Goal: Contribute content

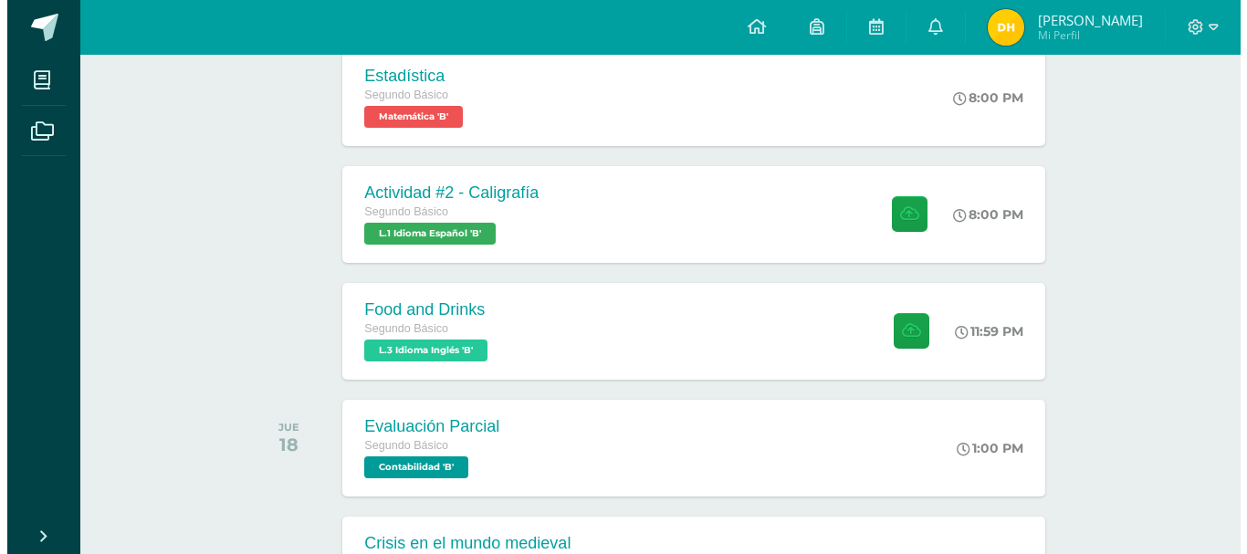
scroll to position [460, 0]
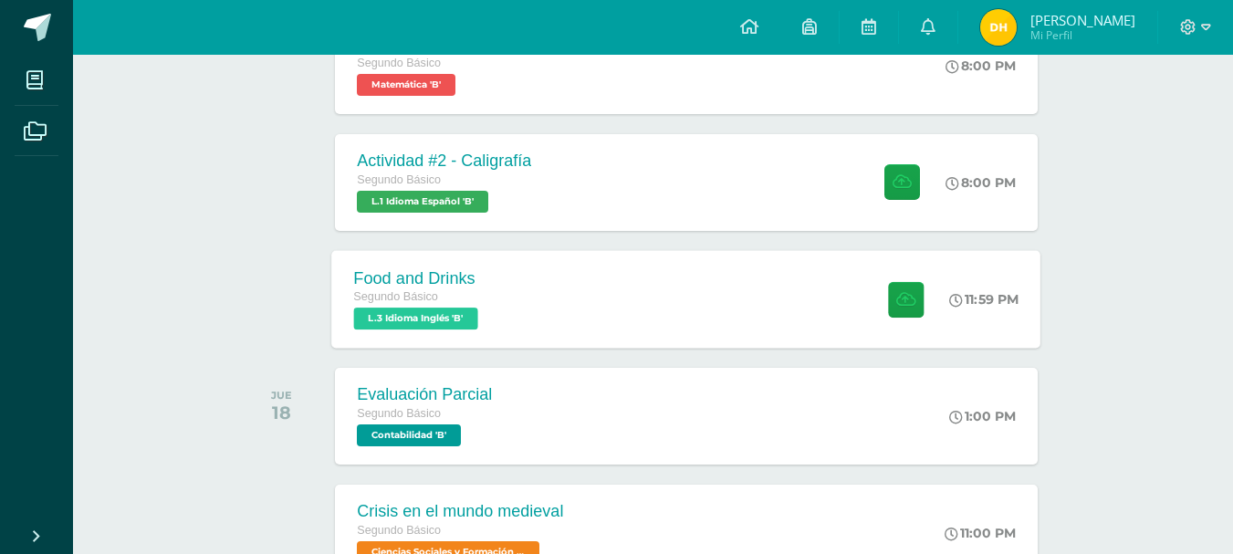
click at [505, 307] on div "Food and Drinks Segundo Básico L.3 Idioma Inglés 'B'" at bounding box center [418, 299] width 173 height 98
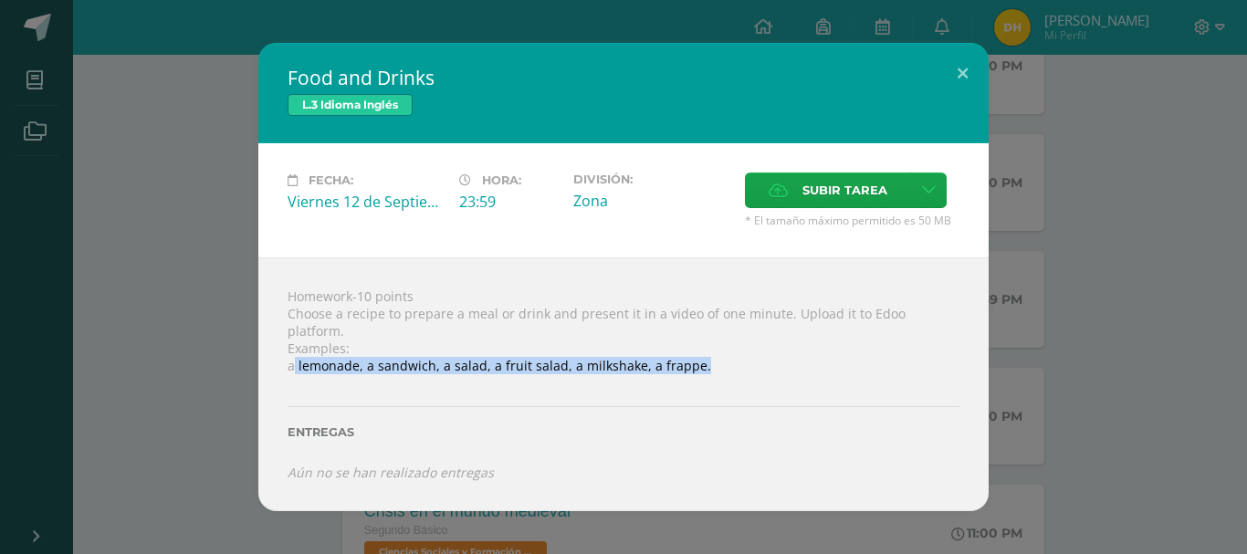
drag, startPoint x: 291, startPoint y: 356, endPoint x: 728, endPoint y: 361, distance: 436.4
click at [728, 361] on div "Homework-10 points Choose a recipe to prepare a meal or drink and present it in…" at bounding box center [623, 384] width 730 height 254
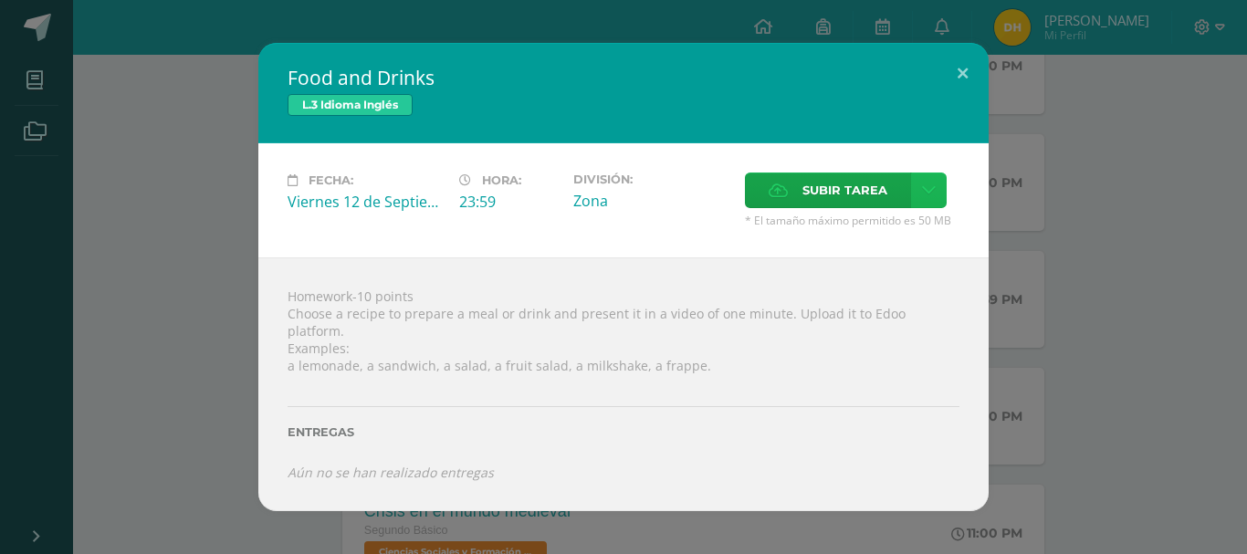
click at [933, 196] on icon at bounding box center [929, 191] width 14 height 16
click at [810, 233] on link "Subir enlace" at bounding box center [864, 238] width 183 height 28
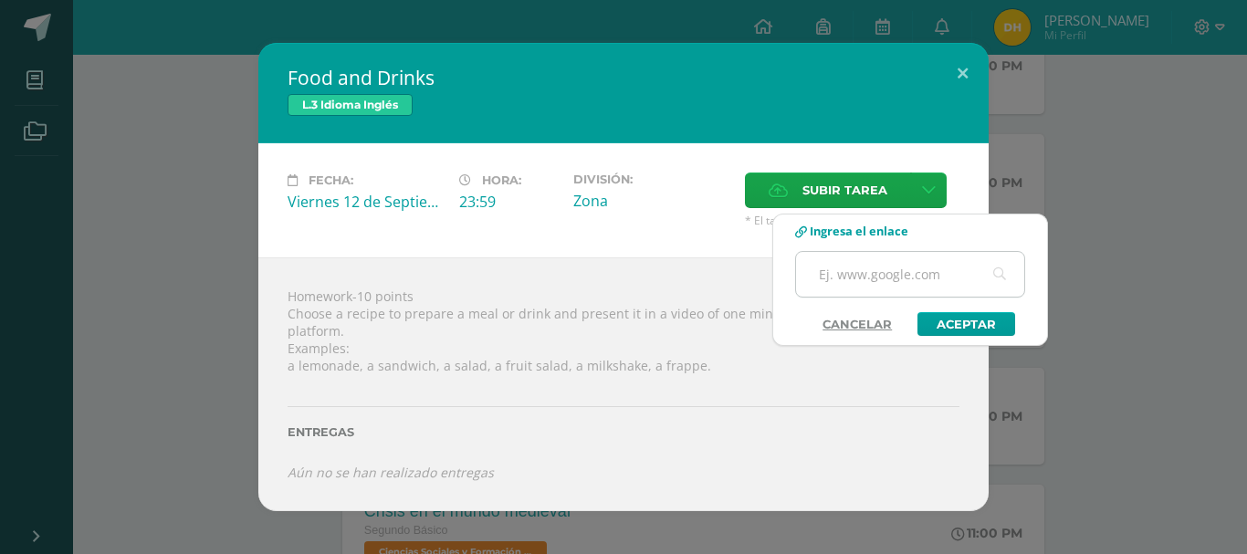
click at [836, 283] on input "text" at bounding box center [910, 274] width 228 height 45
paste input "[URL][DOMAIN_NAME]"
type input "[URL][DOMAIN_NAME]"
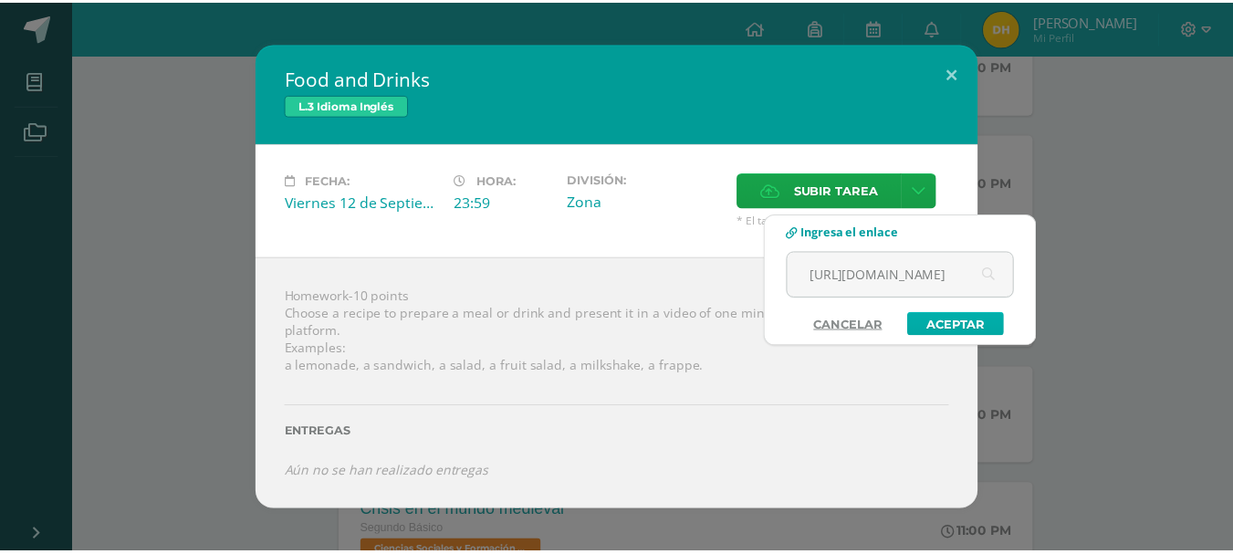
scroll to position [0, 0]
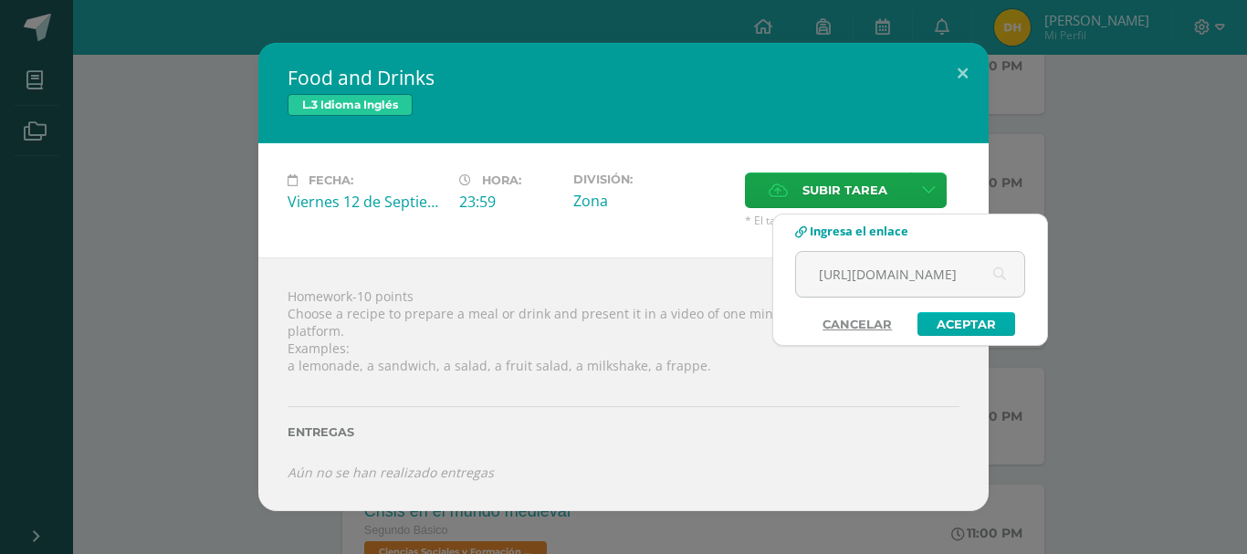
click at [947, 313] on link "Aceptar" at bounding box center [967, 324] width 98 height 24
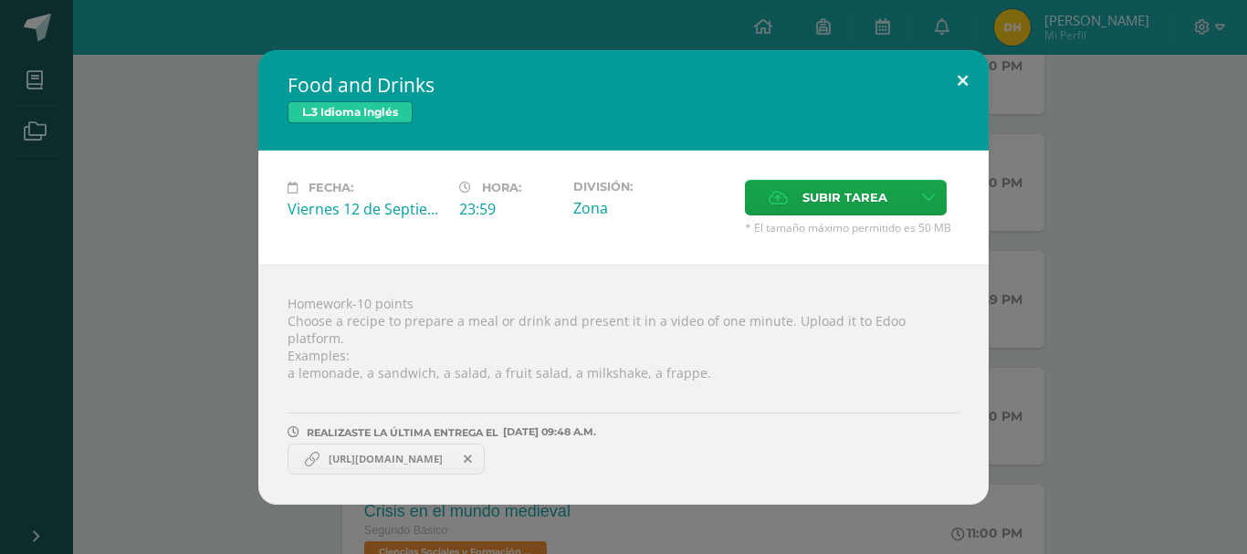
click at [973, 90] on button at bounding box center [963, 81] width 52 height 62
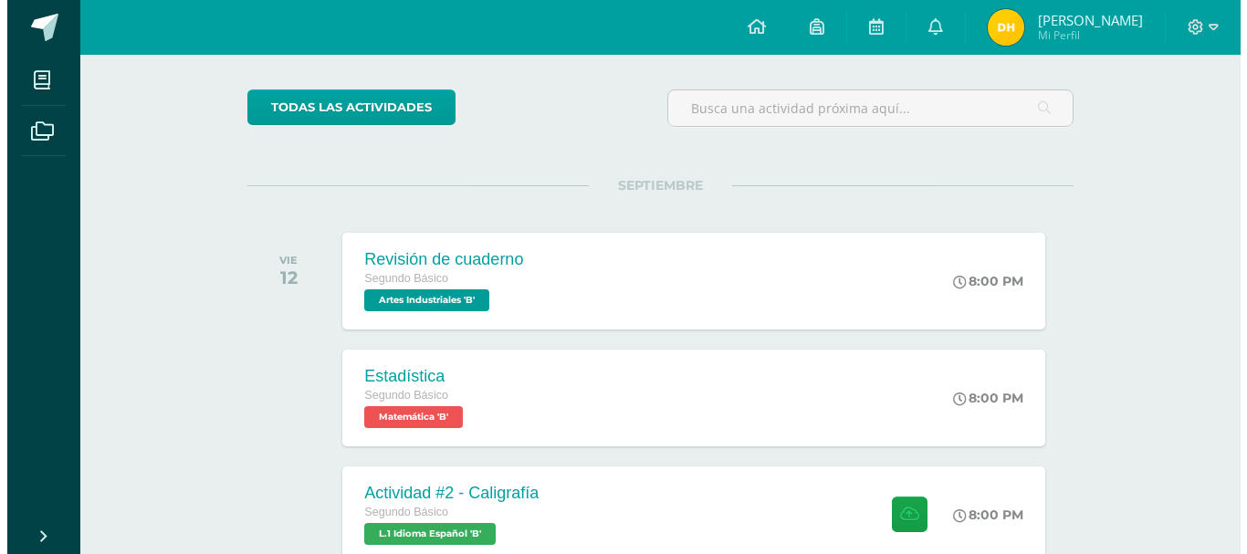
scroll to position [365, 0]
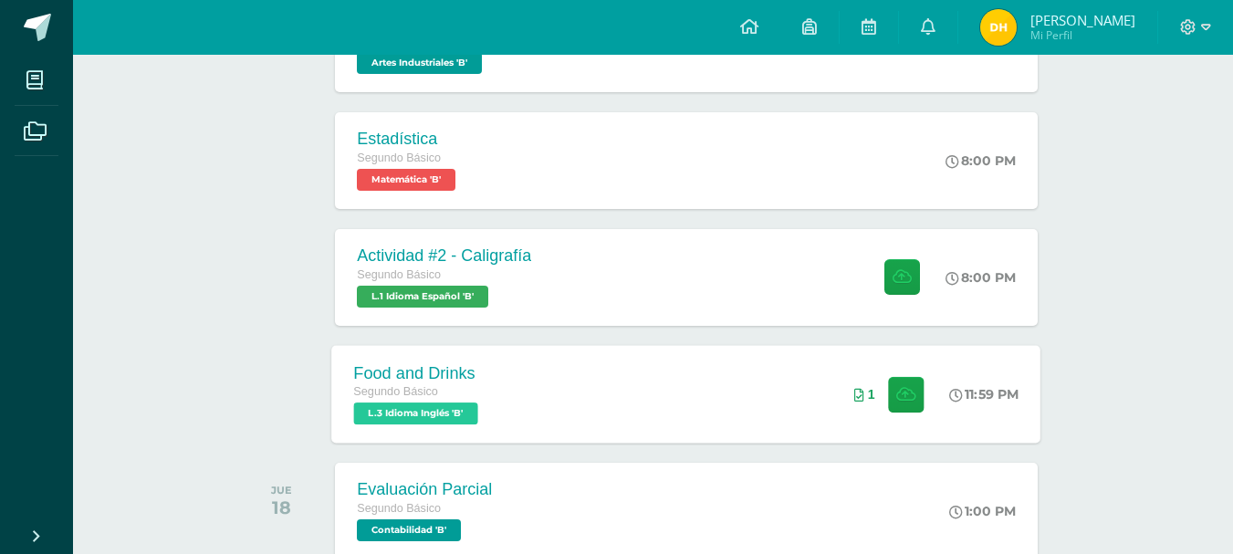
click at [477, 414] on span "L.3 Idioma Inglés 'B'" at bounding box center [416, 414] width 124 height 22
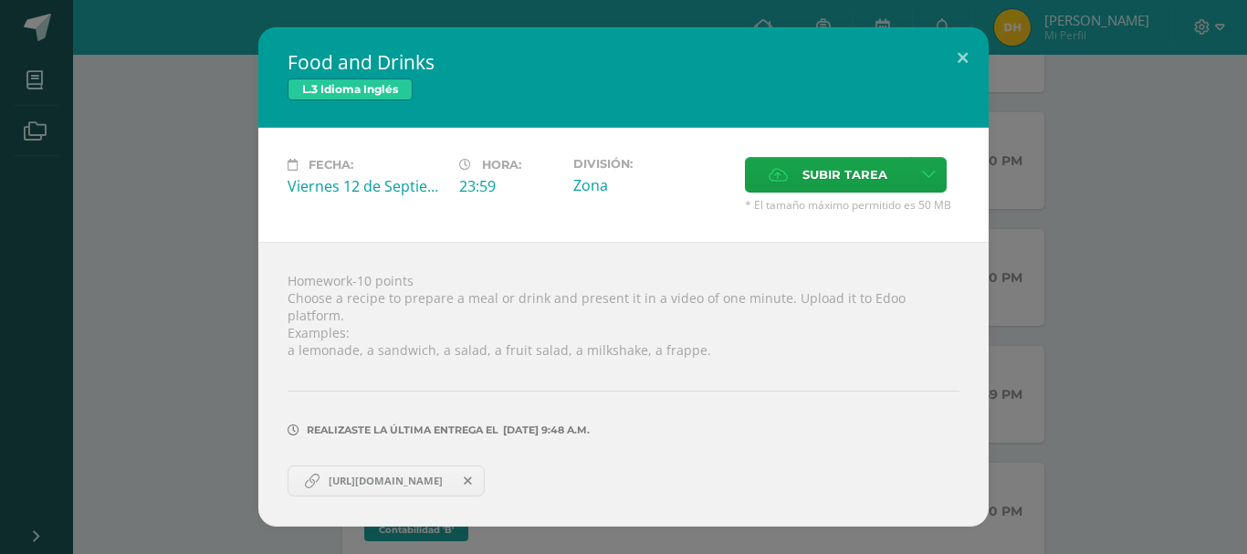
click at [452, 474] on span "[URL][DOMAIN_NAME]" at bounding box center [386, 481] width 132 height 15
